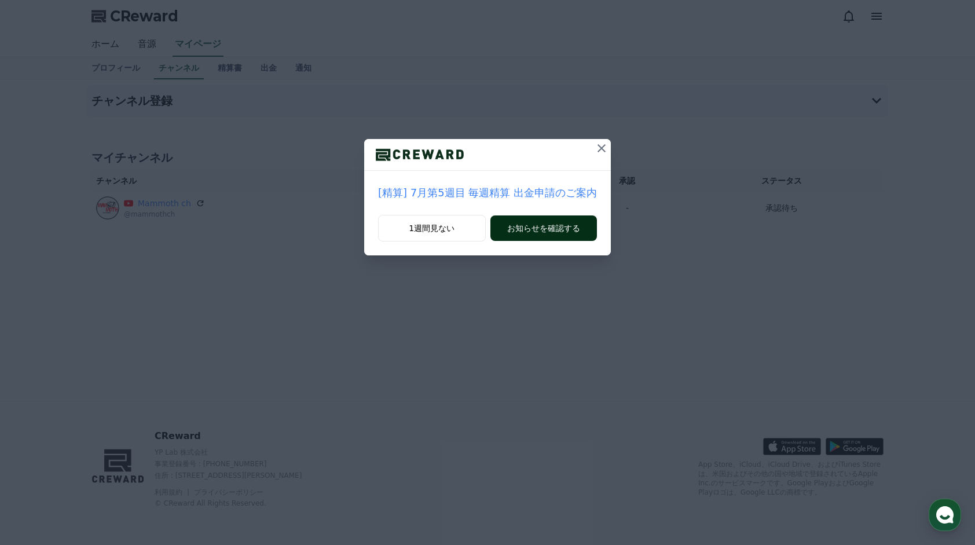
click at [534, 229] on button "お知らせを確認する" at bounding box center [543, 227] width 106 height 25
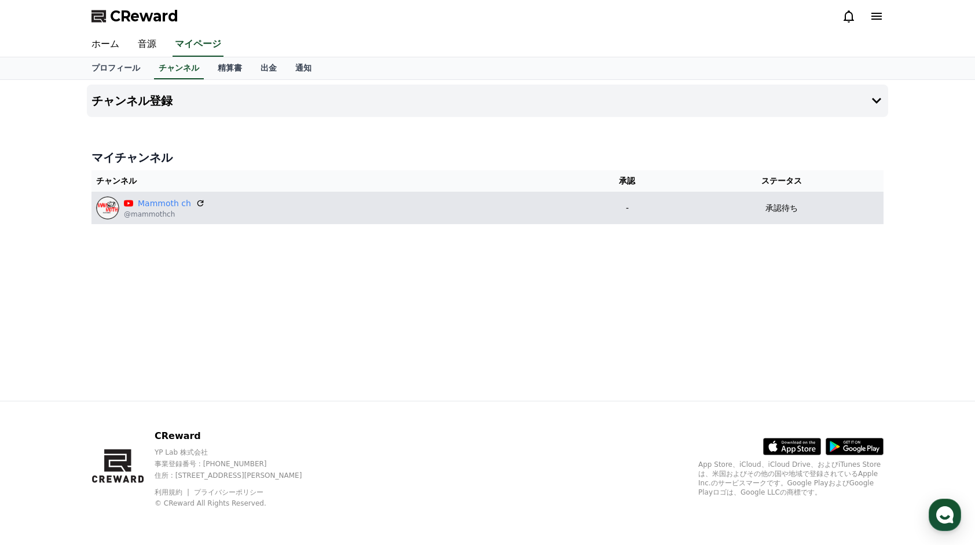
click at [264, 205] on div "Mammoth ch @mammothch" at bounding box center [333, 207] width 474 height 23
drag, startPoint x: 264, startPoint y: 205, endPoint x: 188, endPoint y: 203, distance: 76.4
click at [188, 203] on p "Mammoth ch" at bounding box center [164, 203] width 81 height 12
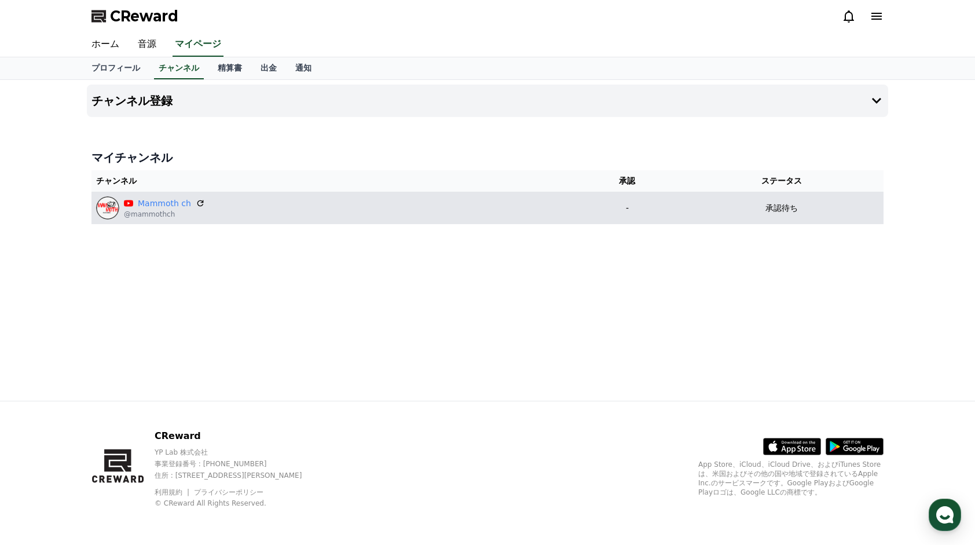
click at [201, 205] on div "Mammoth ch @mammothch" at bounding box center [333, 207] width 474 height 23
click at [199, 204] on icon at bounding box center [200, 203] width 10 height 10
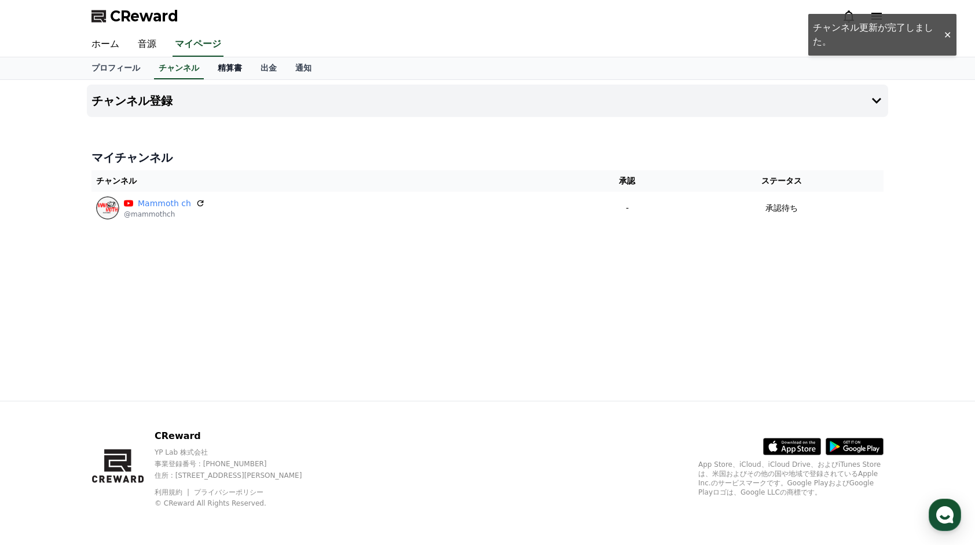
click at [208, 70] on link "精算書" at bounding box center [229, 68] width 43 height 22
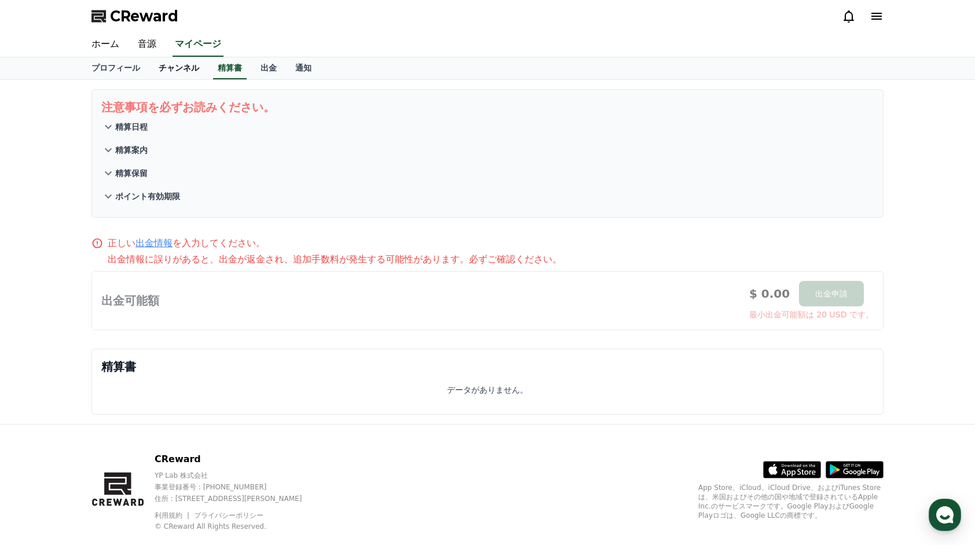
click at [149, 71] on link "チャンネル" at bounding box center [178, 68] width 59 height 22
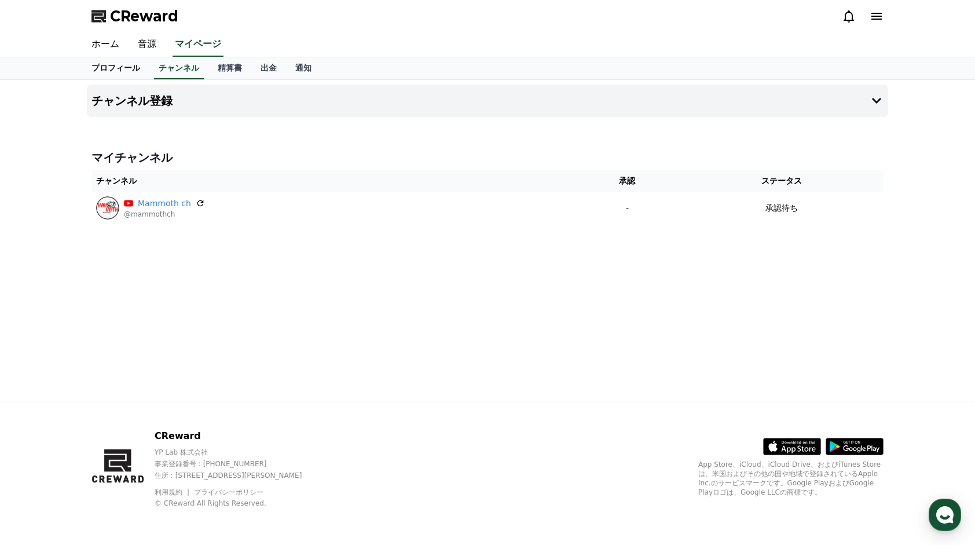
click at [108, 72] on link "プロフィール" at bounding box center [115, 68] width 67 height 22
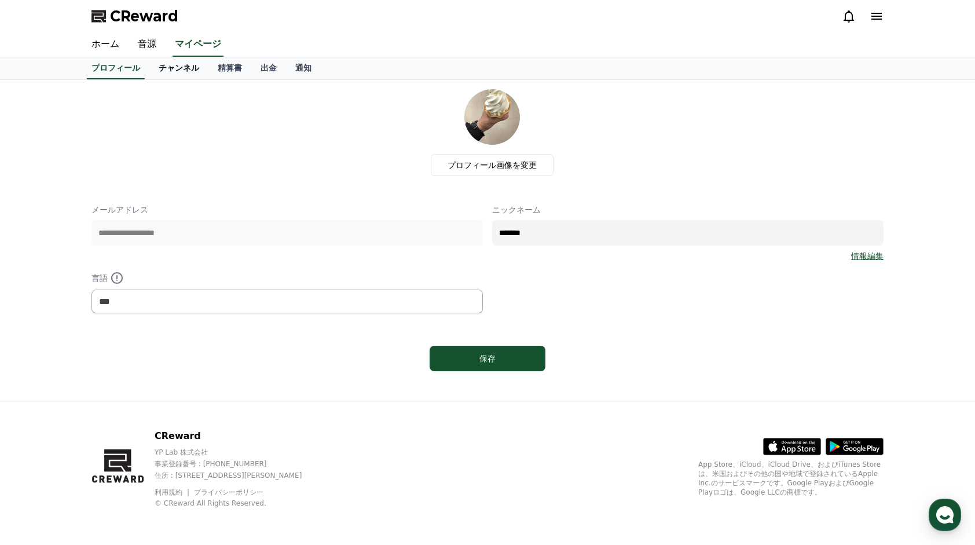
click at [149, 73] on link "チャンネル" at bounding box center [178, 68] width 59 height 22
